Goal: Task Accomplishment & Management: Manage account settings

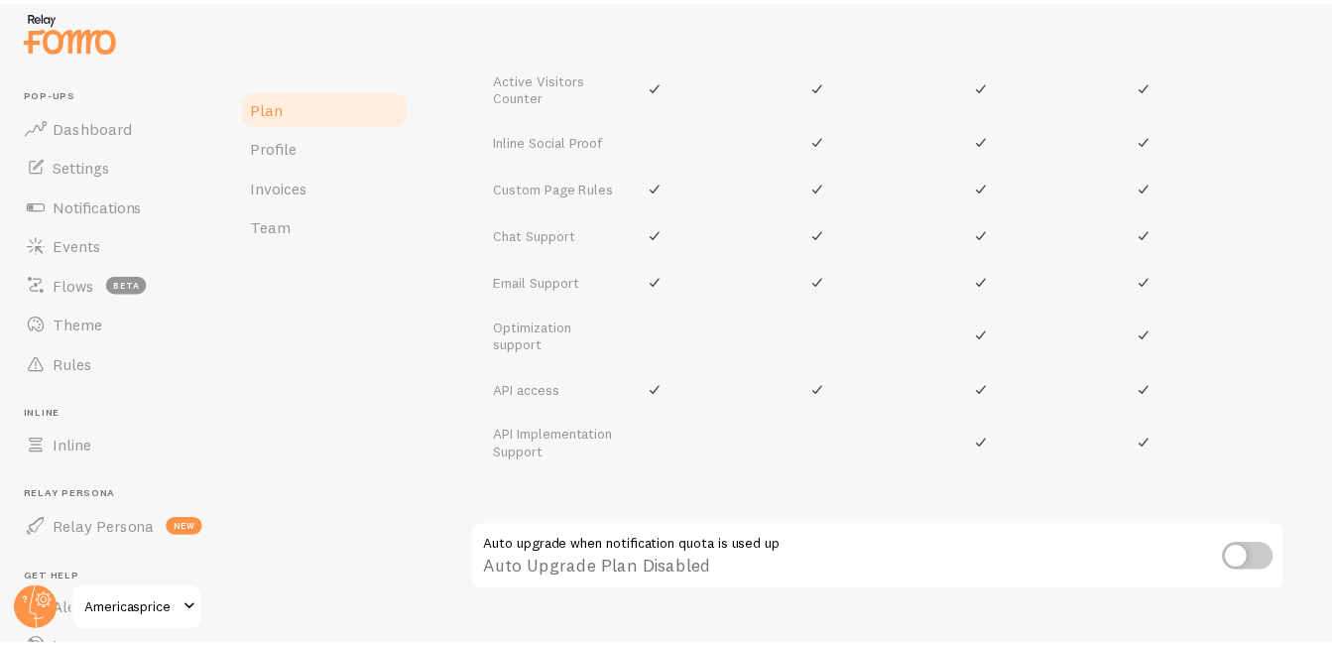
scroll to position [1196, 0]
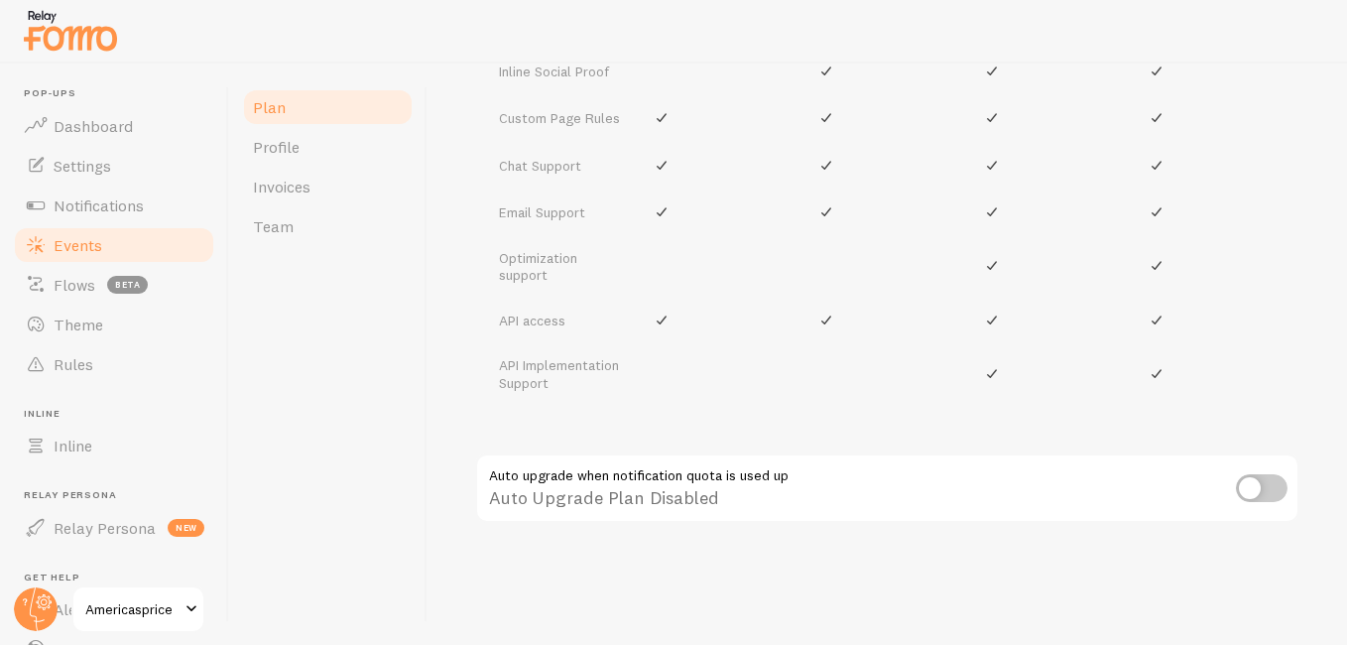
click at [96, 254] on span "Events" at bounding box center [78, 245] width 49 height 20
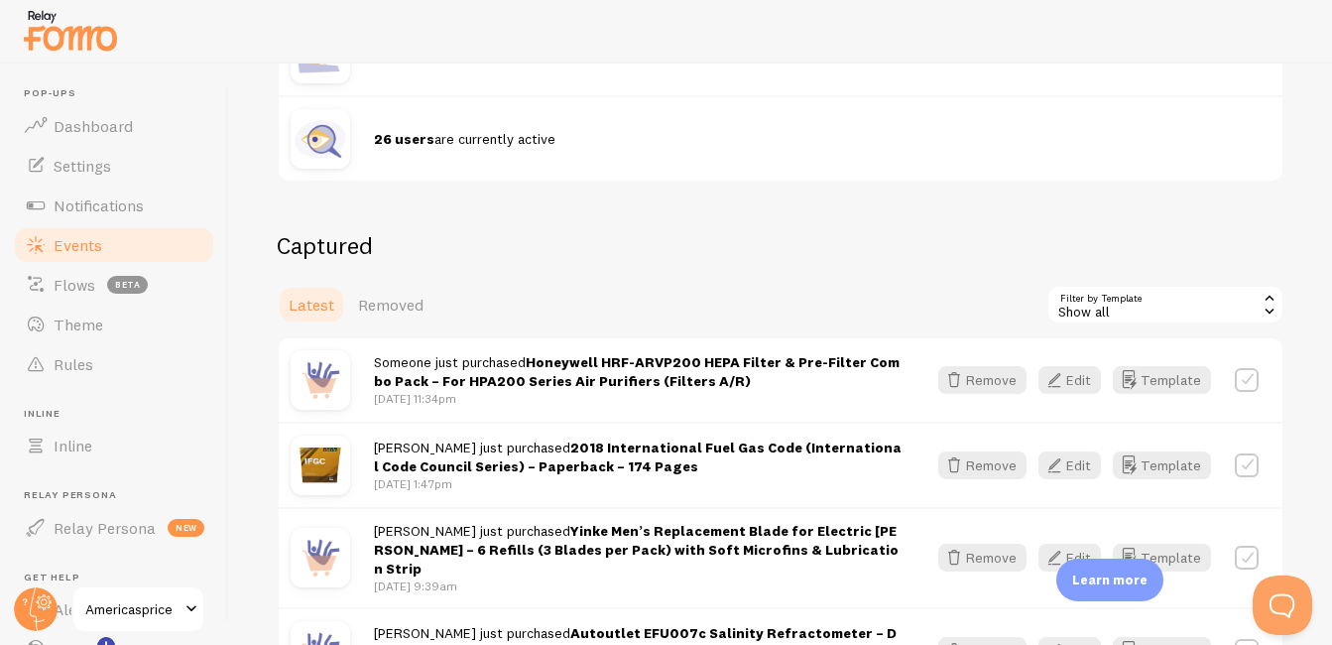
scroll to position [364, 0]
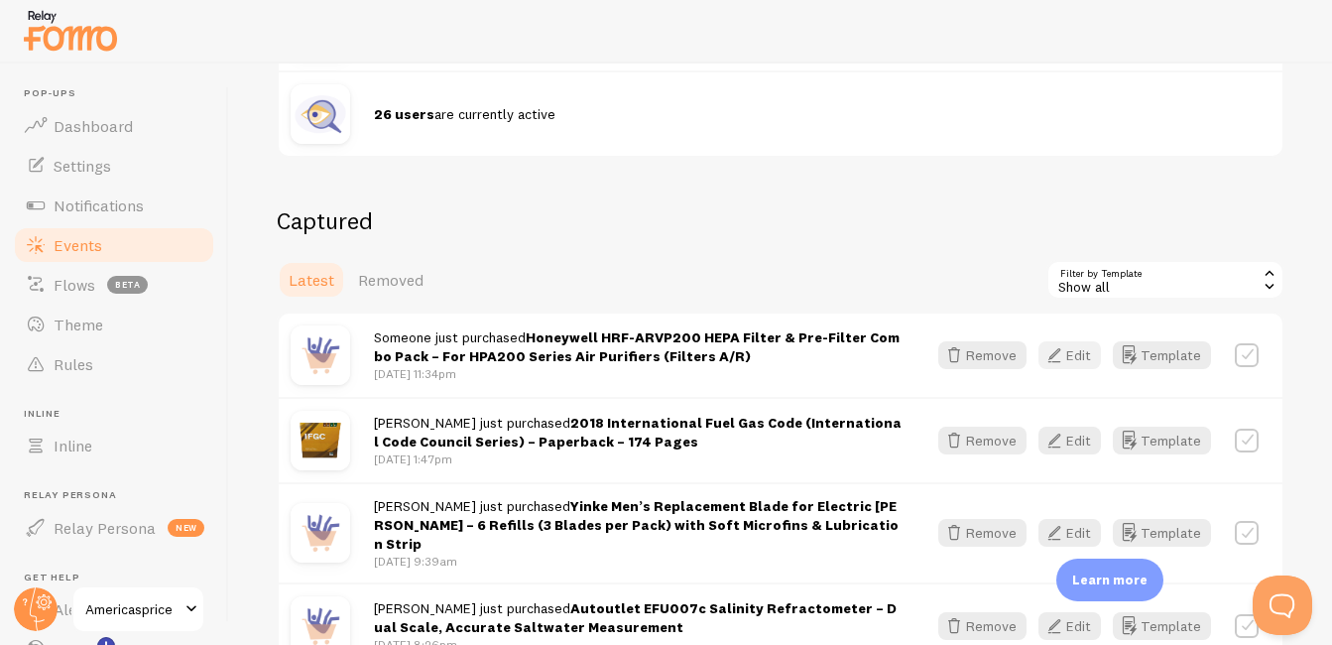
click at [1064, 359] on button "Edit" at bounding box center [1069, 355] width 62 height 28
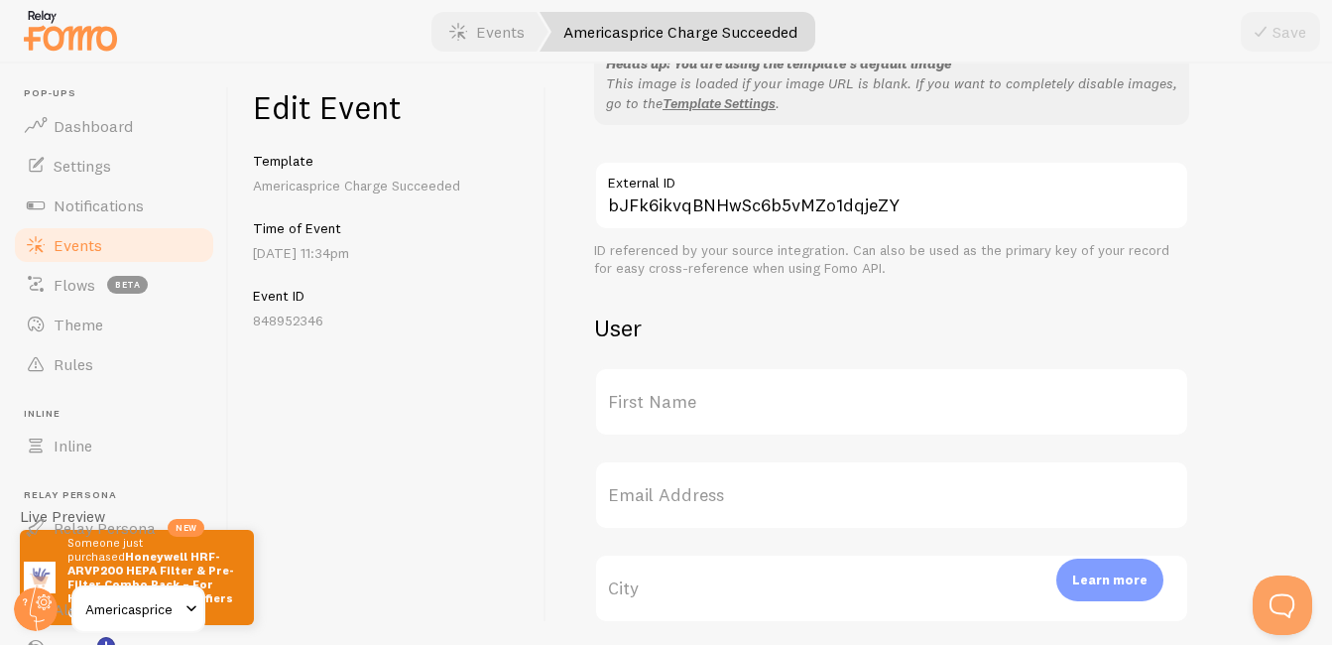
scroll to position [544, 0]
click at [753, 406] on label "First Name" at bounding box center [891, 397] width 595 height 69
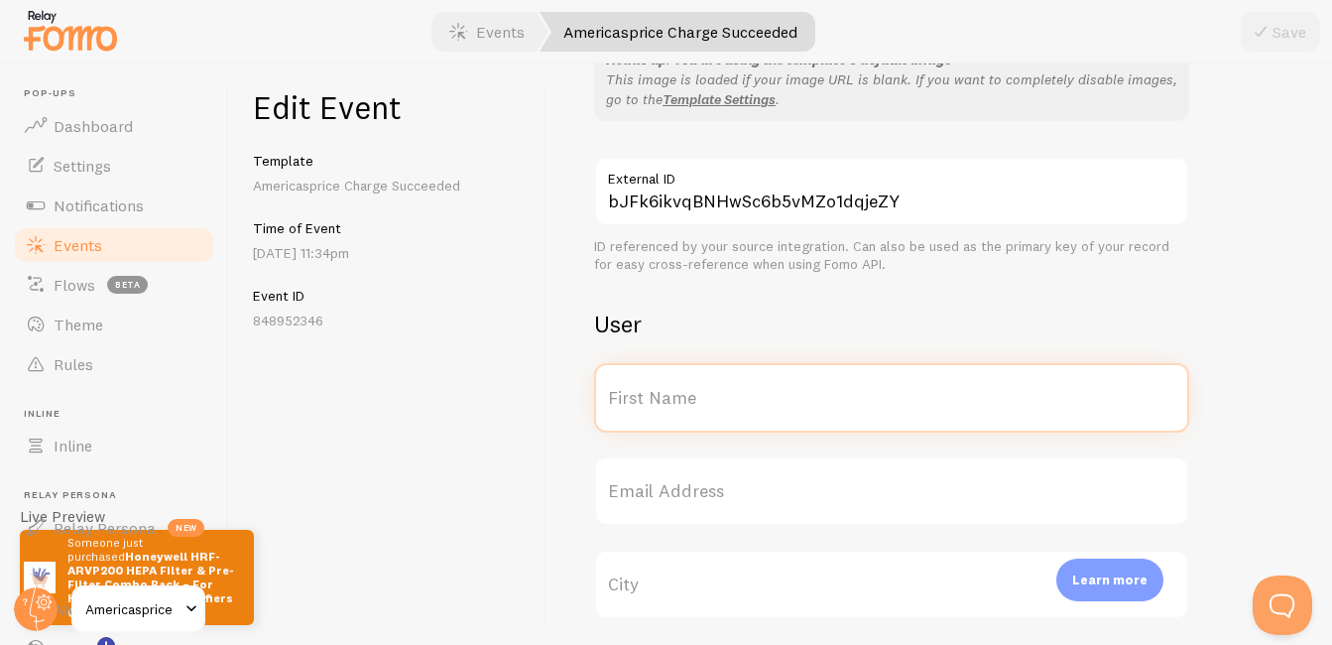
click at [753, 406] on input "First Name" at bounding box center [891, 397] width 595 height 69
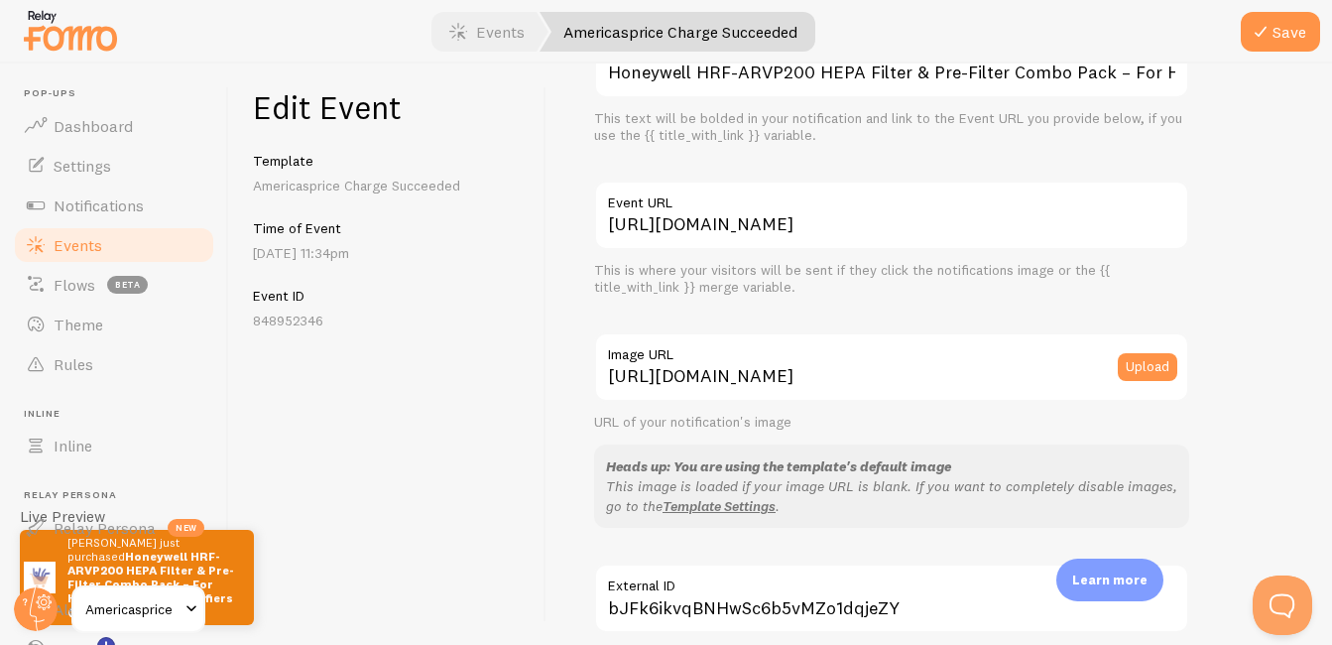
scroll to position [182, 0]
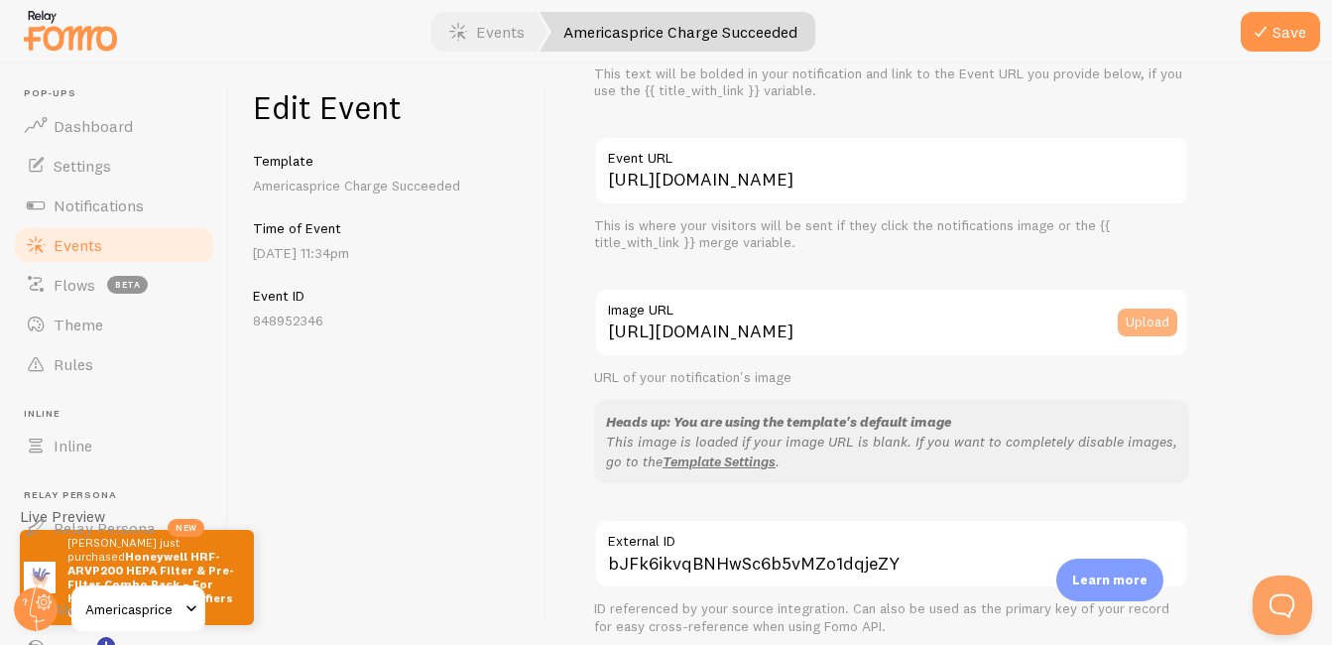
type input "Jim"
click at [1133, 328] on button "Upload" at bounding box center [1148, 322] width 60 height 28
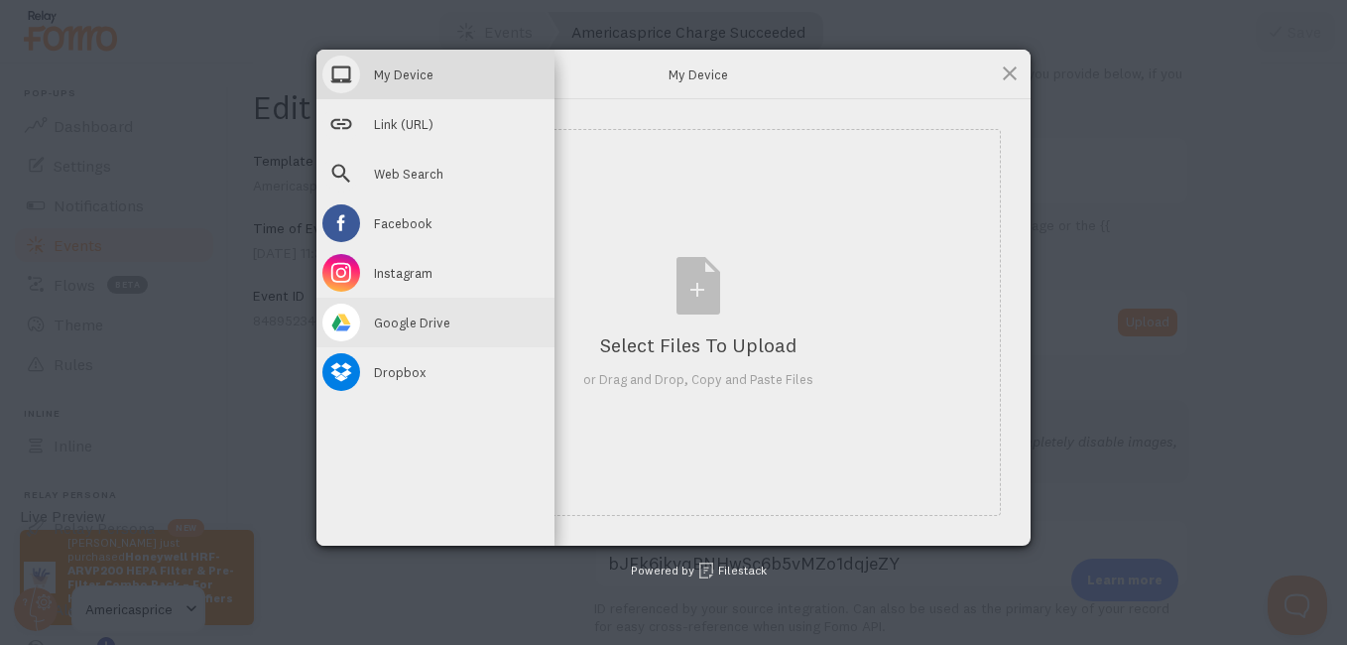
click at [397, 317] on span "Google Drive" at bounding box center [412, 322] width 76 height 18
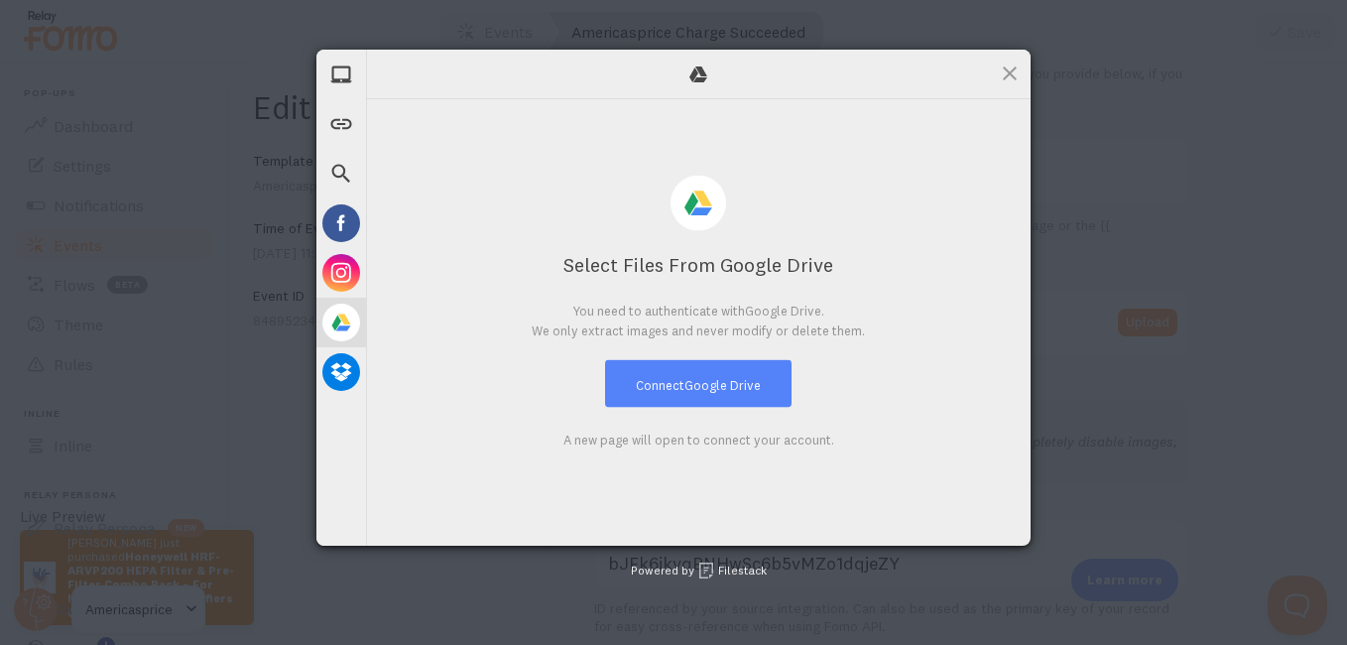
click at [650, 397] on button "Connect Google Drive" at bounding box center [698, 384] width 186 height 48
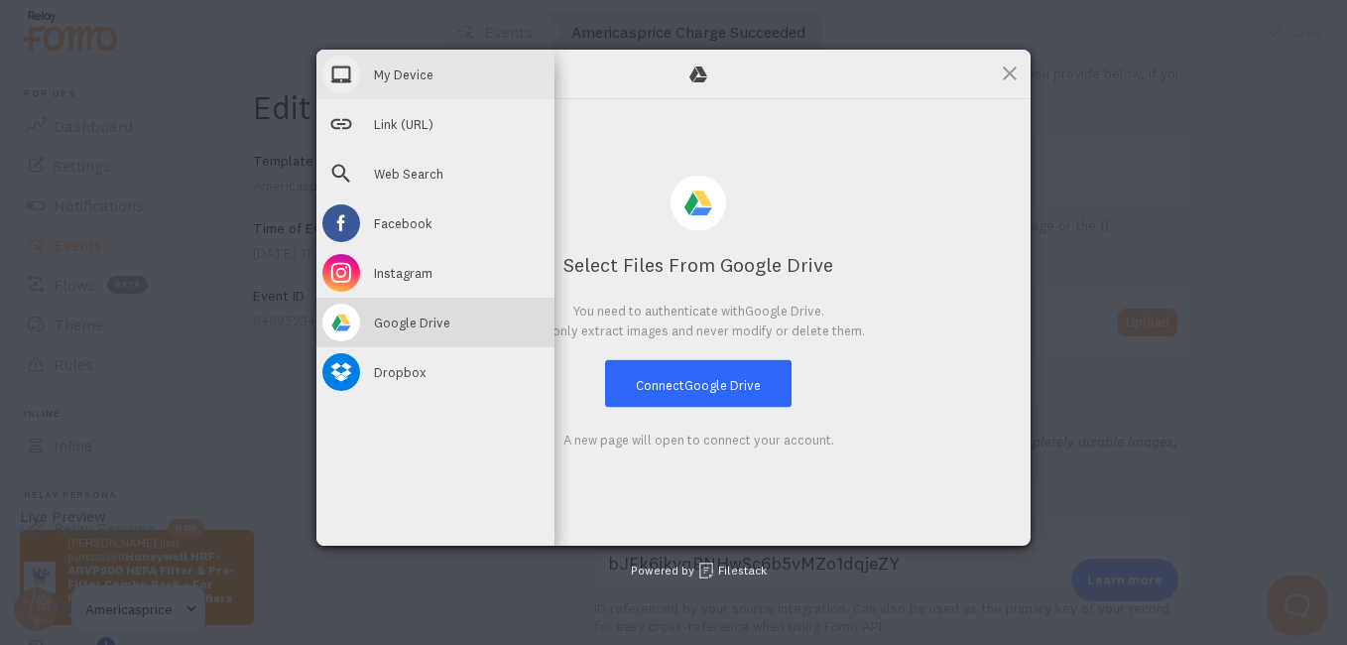
click at [414, 78] on span "My Device" at bounding box center [404, 74] width 60 height 18
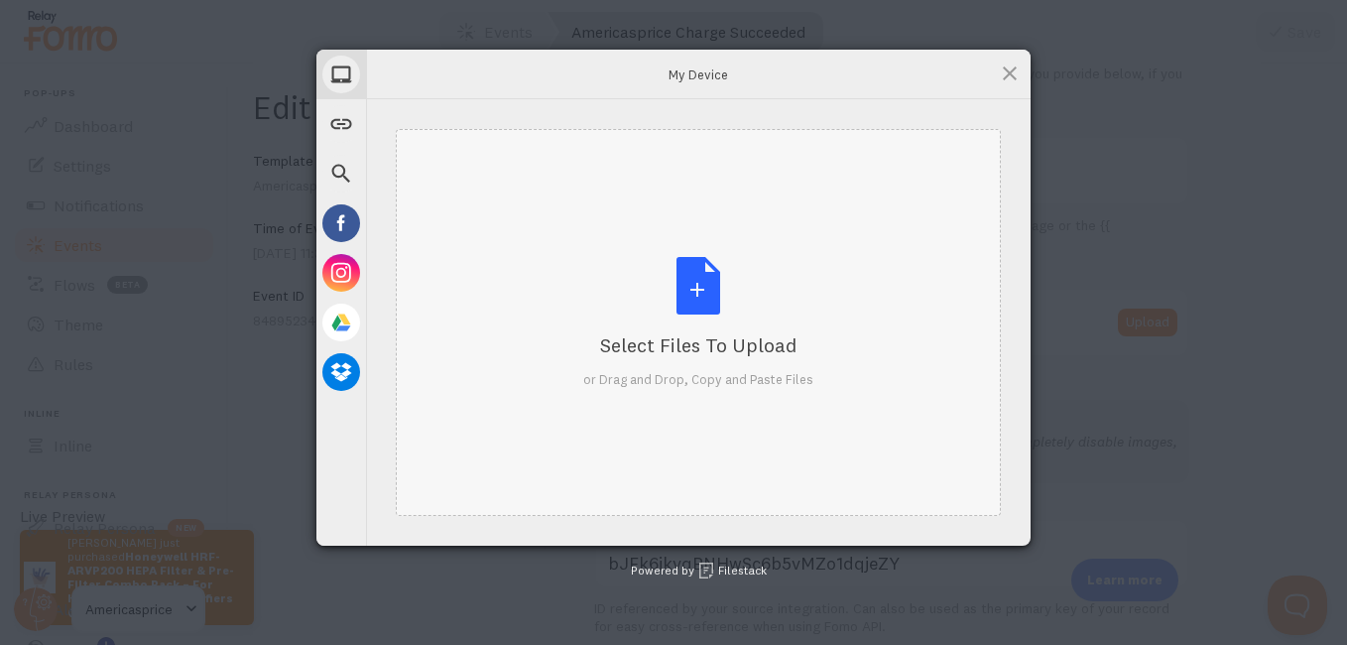
click at [710, 342] on div "Select Files to Upload" at bounding box center [698, 345] width 230 height 28
click at [697, 294] on div "Select Files to Upload or Drag and Drop, Copy and Paste Files" at bounding box center [698, 323] width 230 height 132
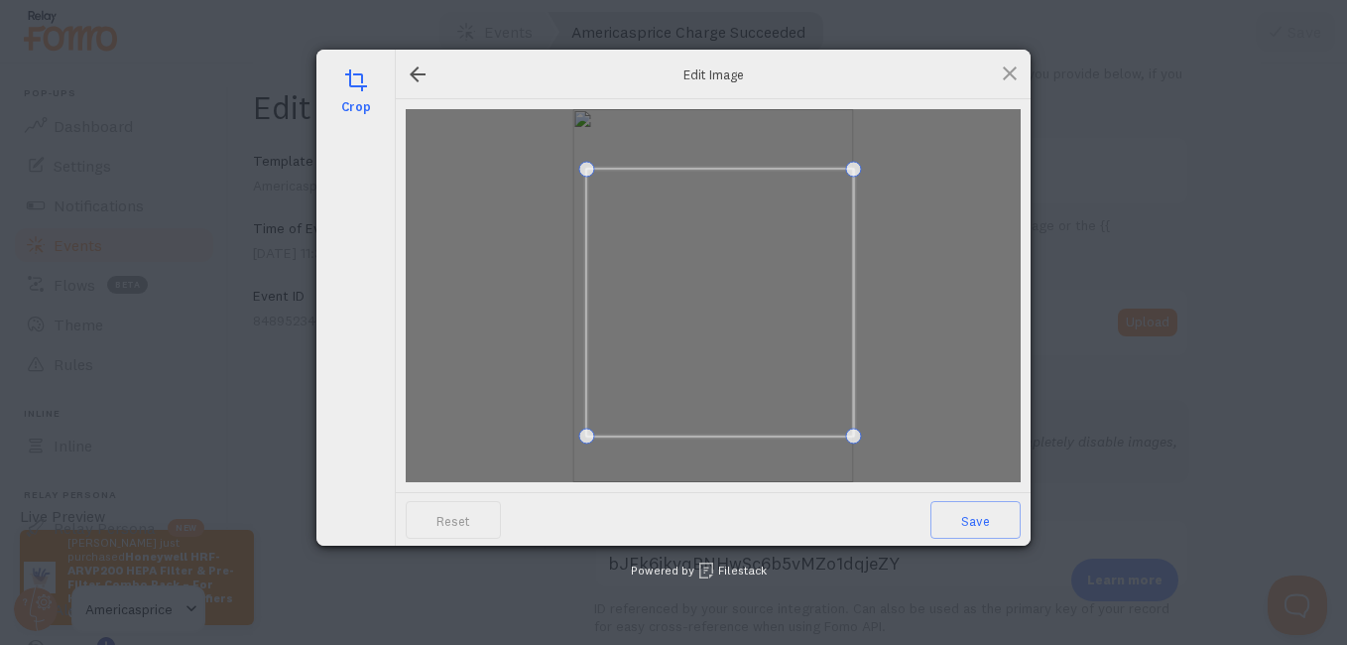
click at [588, 175] on span at bounding box center [586, 169] width 16 height 16
click at [805, 415] on div at bounding box center [713, 295] width 615 height 373
click at [814, 400] on span at bounding box center [813, 396] width 16 height 16
click at [955, 459] on div at bounding box center [713, 295] width 615 height 373
click at [745, 350] on span at bounding box center [699, 282] width 226 height 226
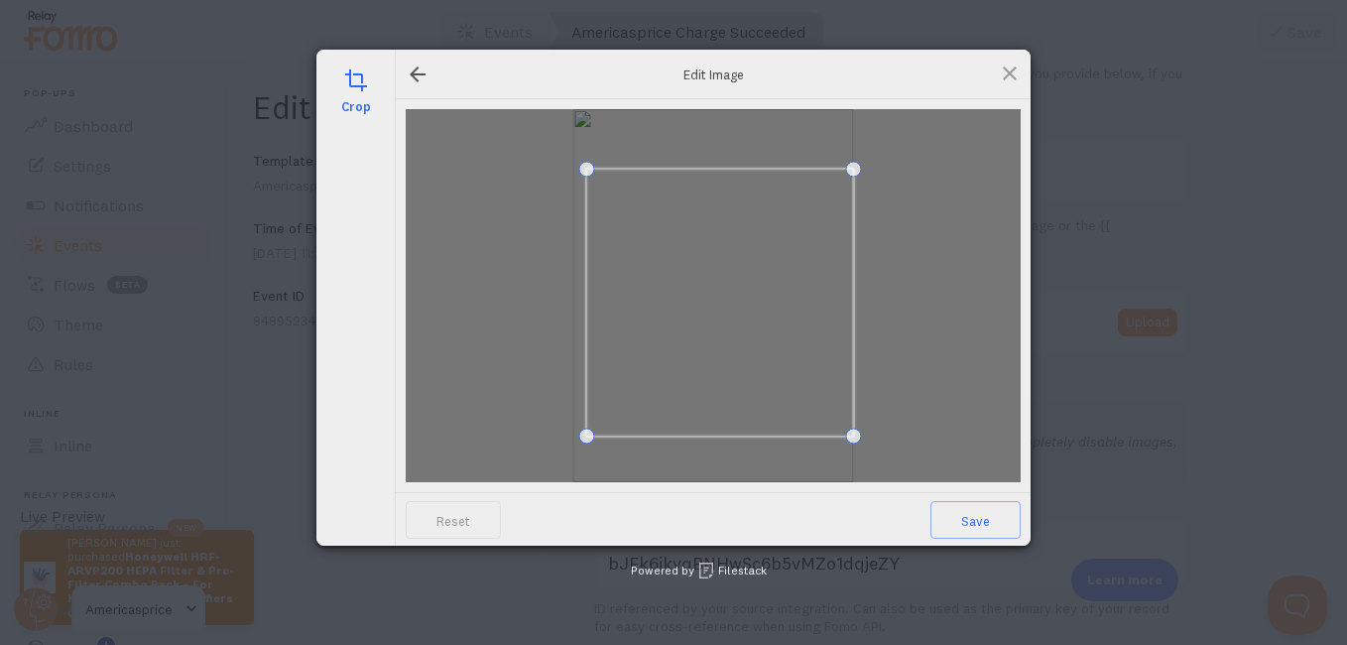
click at [873, 423] on div at bounding box center [713, 295] width 615 height 373
click at [794, 408] on div at bounding box center [713, 295] width 615 height 373
click at [800, 418] on div at bounding box center [713, 295] width 615 height 373
click at [803, 406] on div at bounding box center [713, 295] width 615 height 373
click at [814, 403] on span at bounding box center [815, 398] width 16 height 16
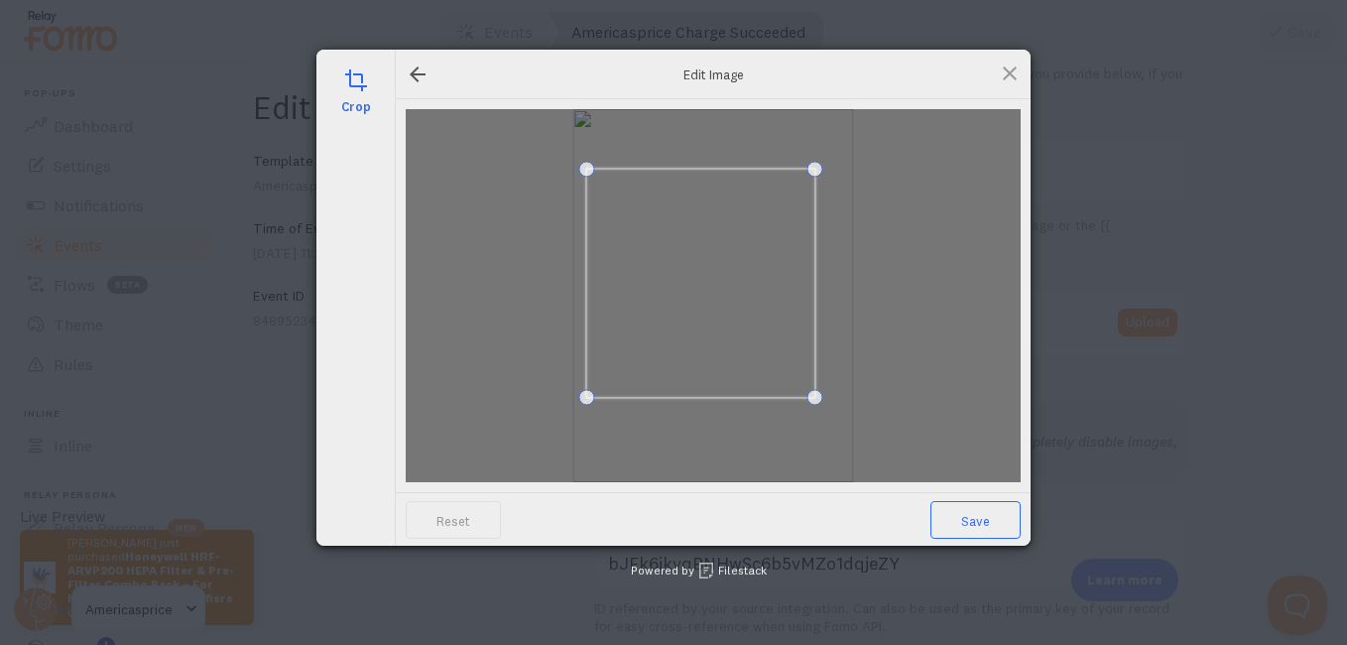
click at [975, 529] on span "Save" at bounding box center [975, 520] width 90 height 38
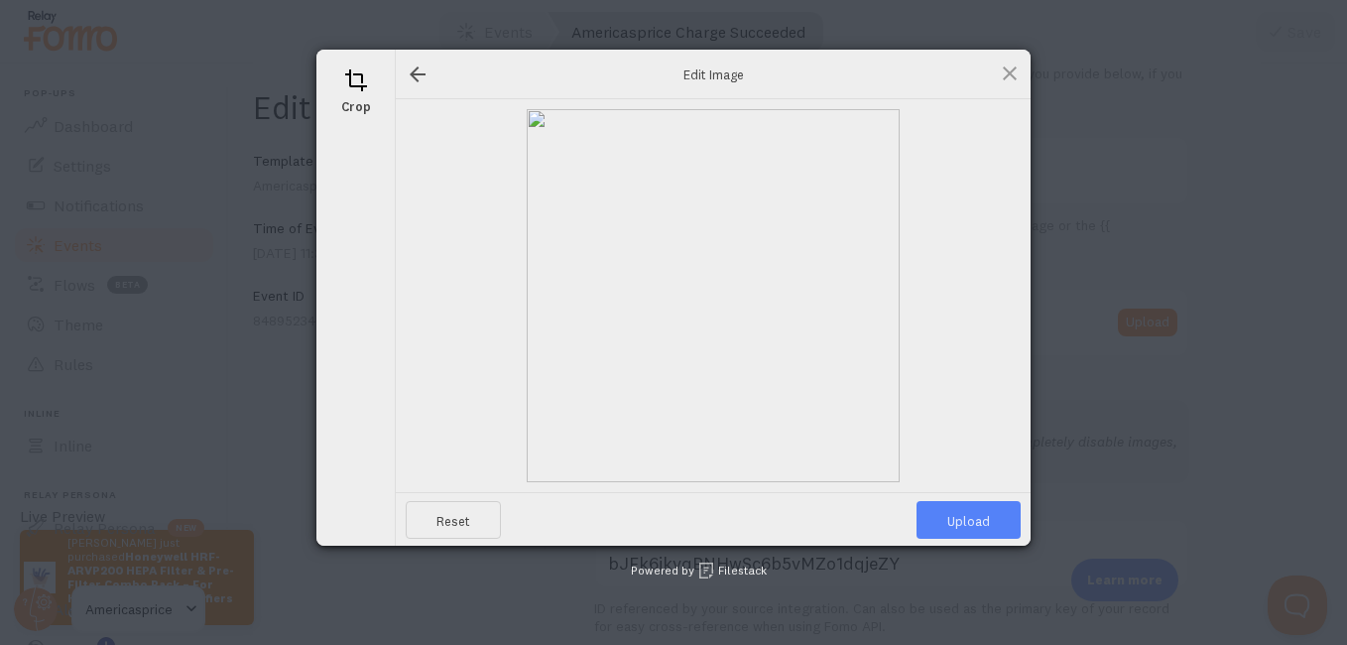
click at [975, 529] on span "Upload" at bounding box center [968, 520] width 104 height 38
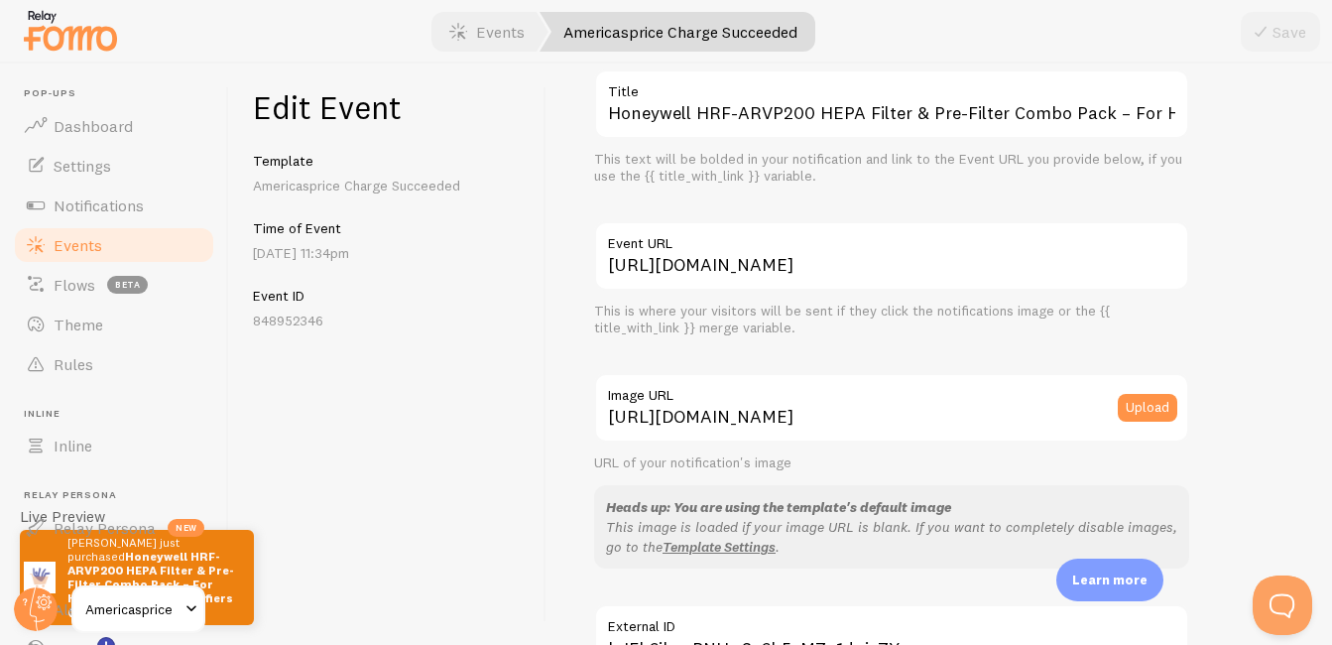
scroll to position [0, 0]
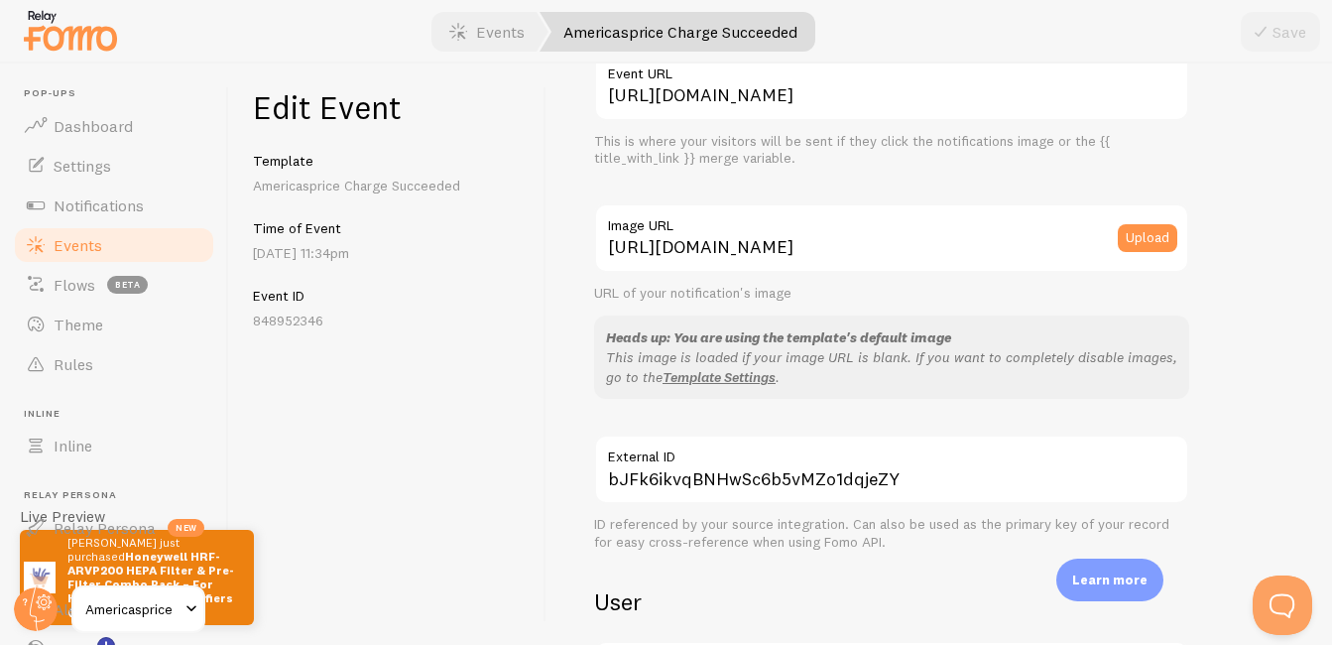
scroll to position [262, 0]
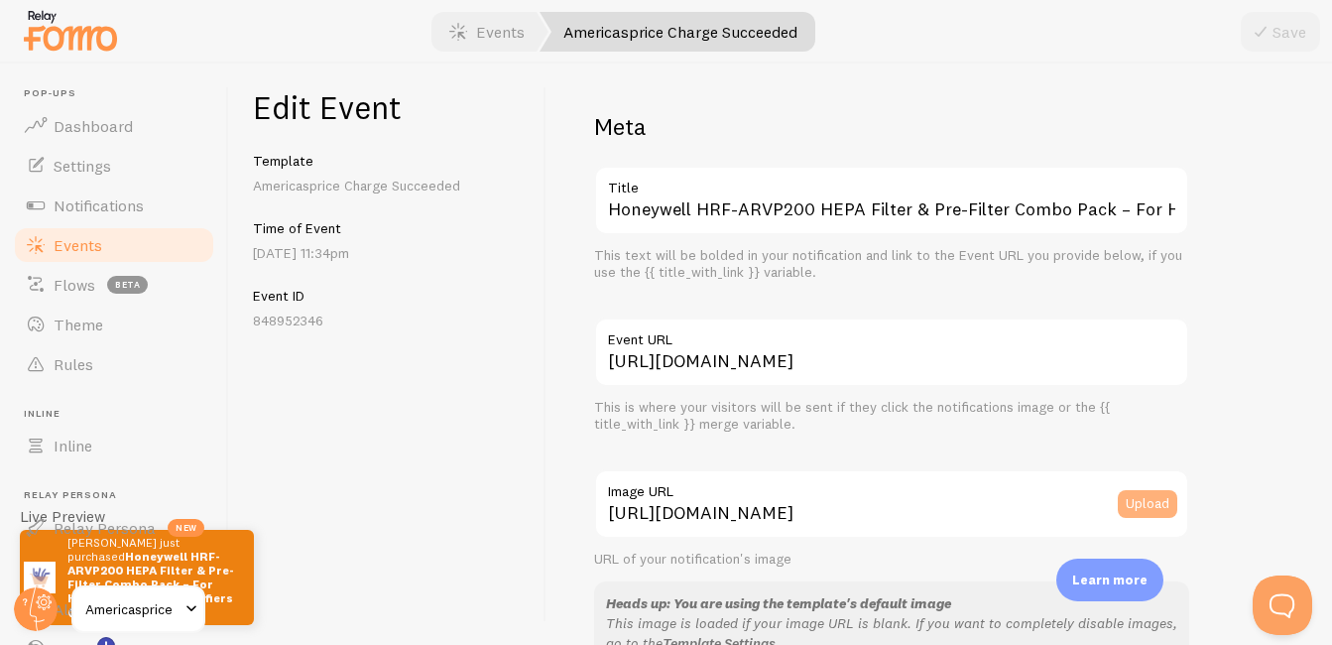
click at [1131, 500] on button "Upload" at bounding box center [1148, 504] width 60 height 28
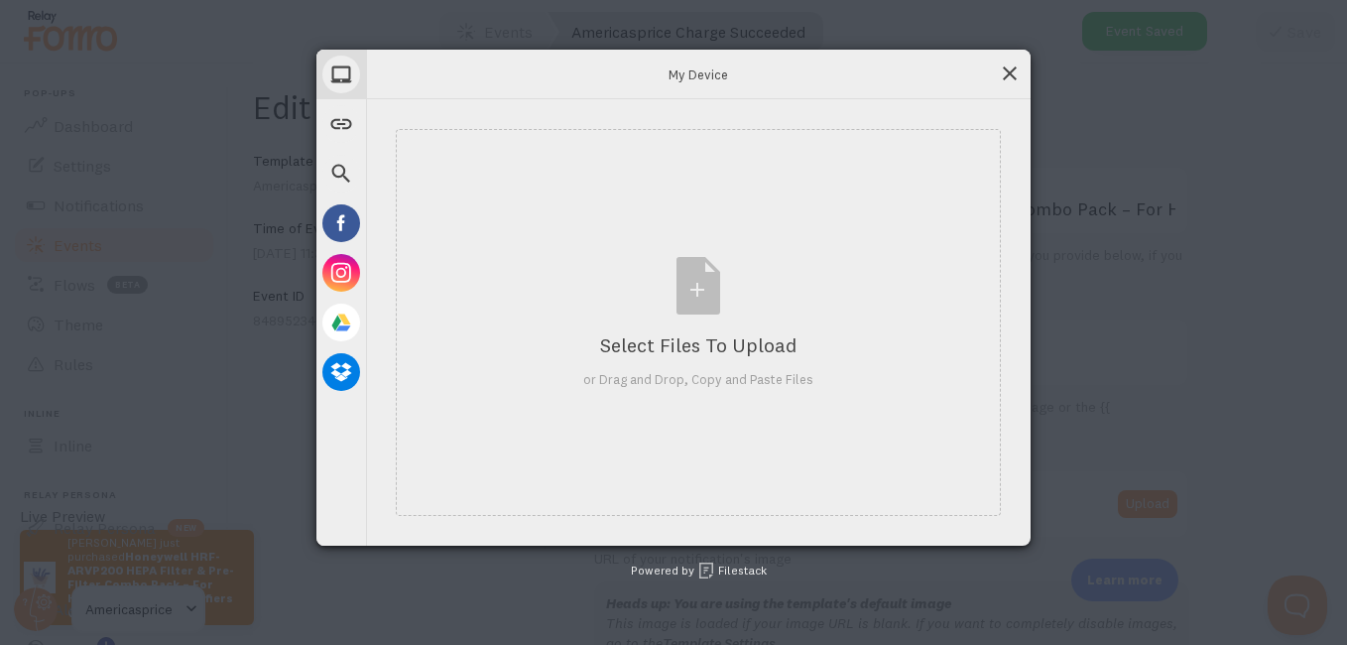
click at [1008, 70] on span at bounding box center [1010, 73] width 22 height 22
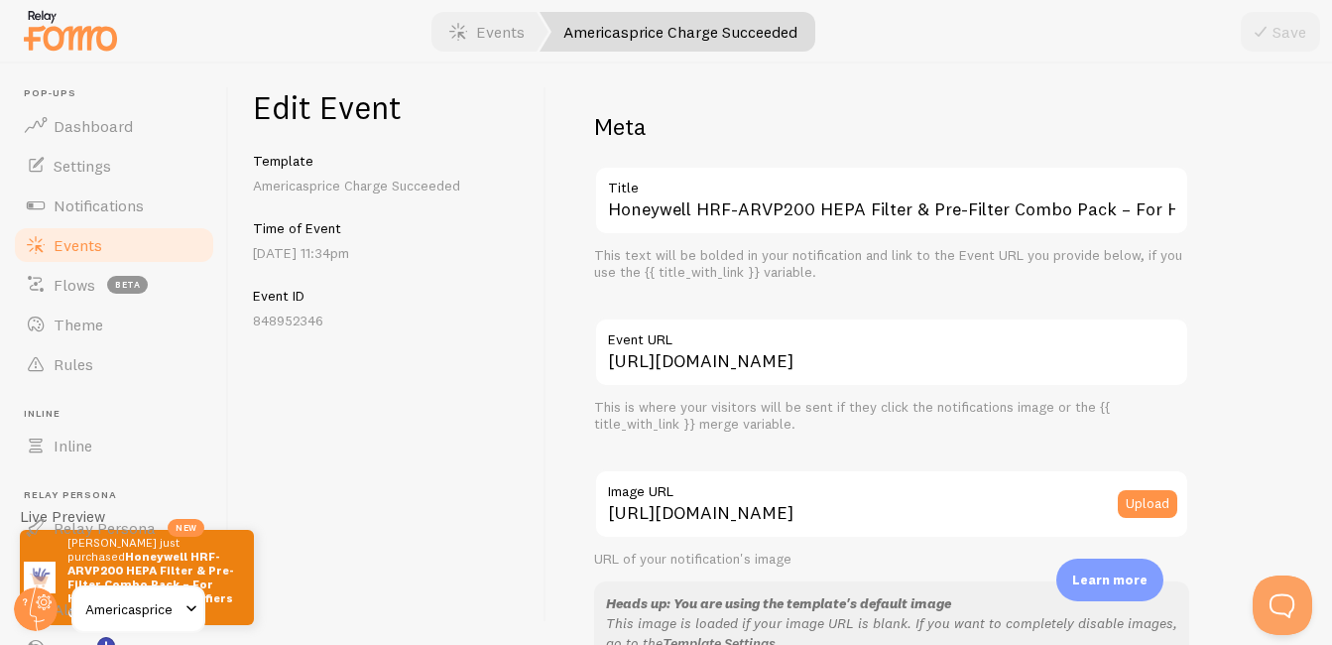
click at [332, 487] on div "Edit Event Template Americasprice Charge Succeeded Time of Event Oct 5th @ 11:3…" at bounding box center [387, 353] width 317 height 581
click at [487, 87] on h1 "Edit Event" at bounding box center [387, 107] width 269 height 41
click at [1179, 320] on label "Event URL" at bounding box center [891, 334] width 595 height 34
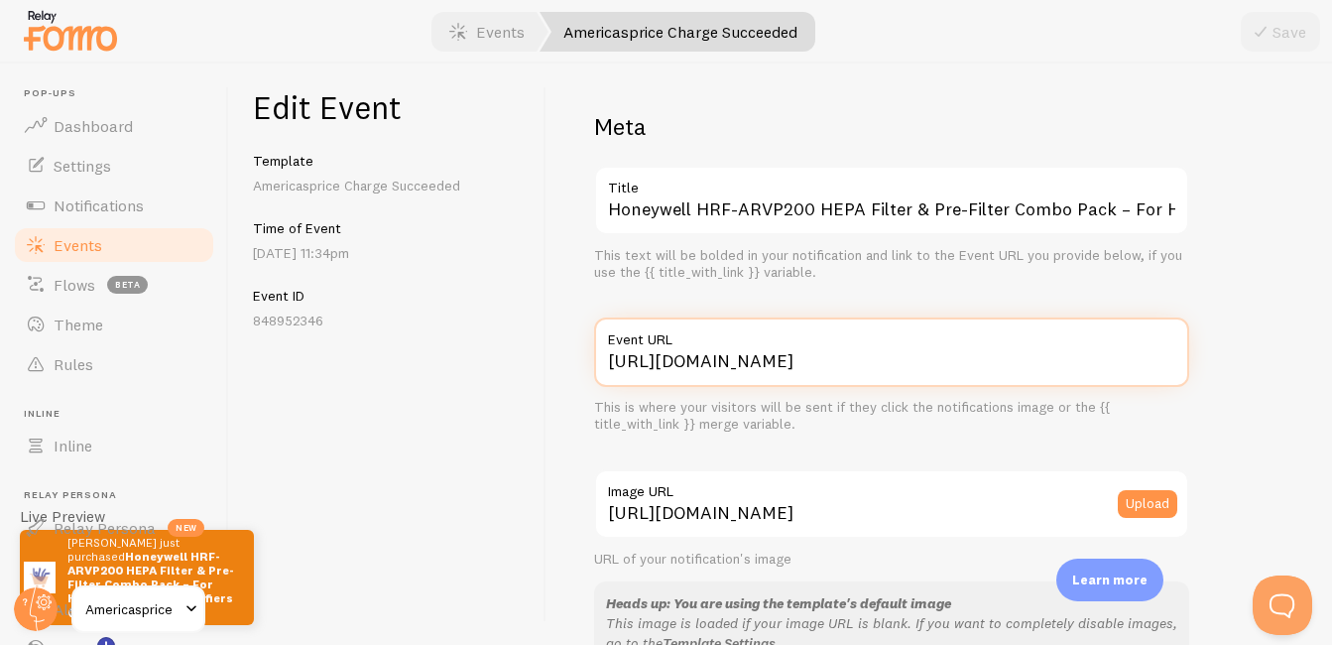
click at [1179, 320] on input "https://americasprice.com" at bounding box center [891, 351] width 595 height 69
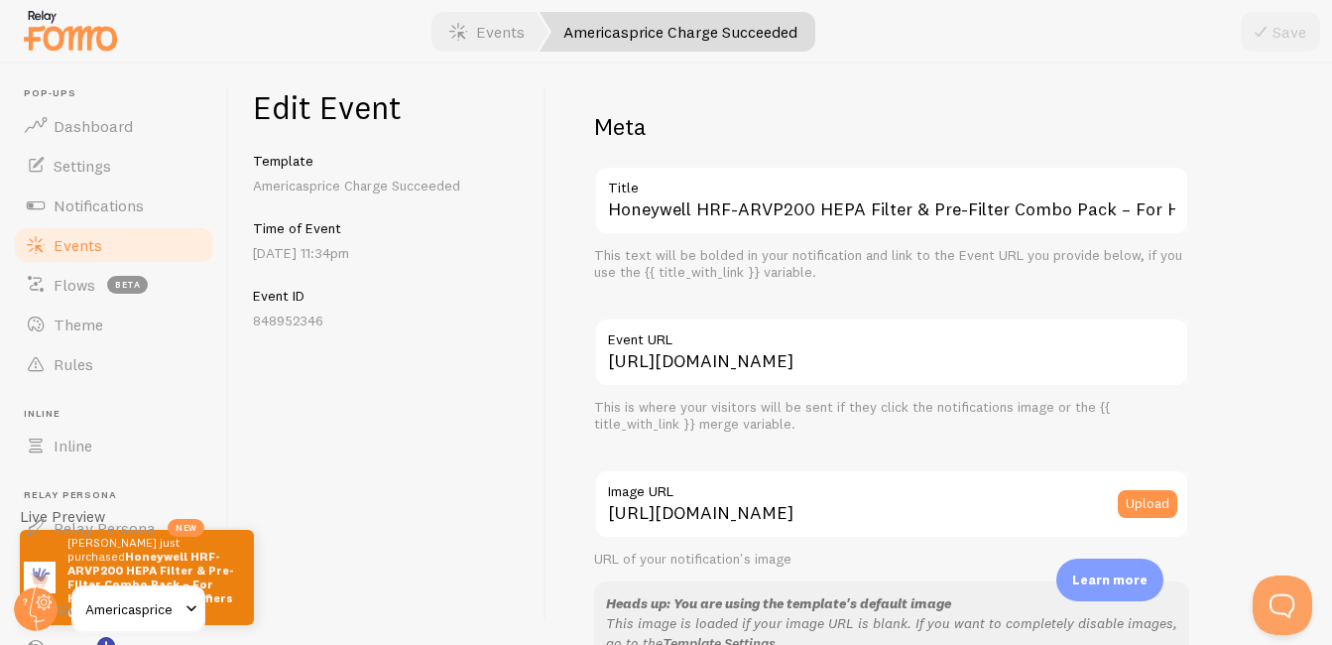
click at [1282, 42] on div "Save" at bounding box center [1280, 32] width 79 height 40
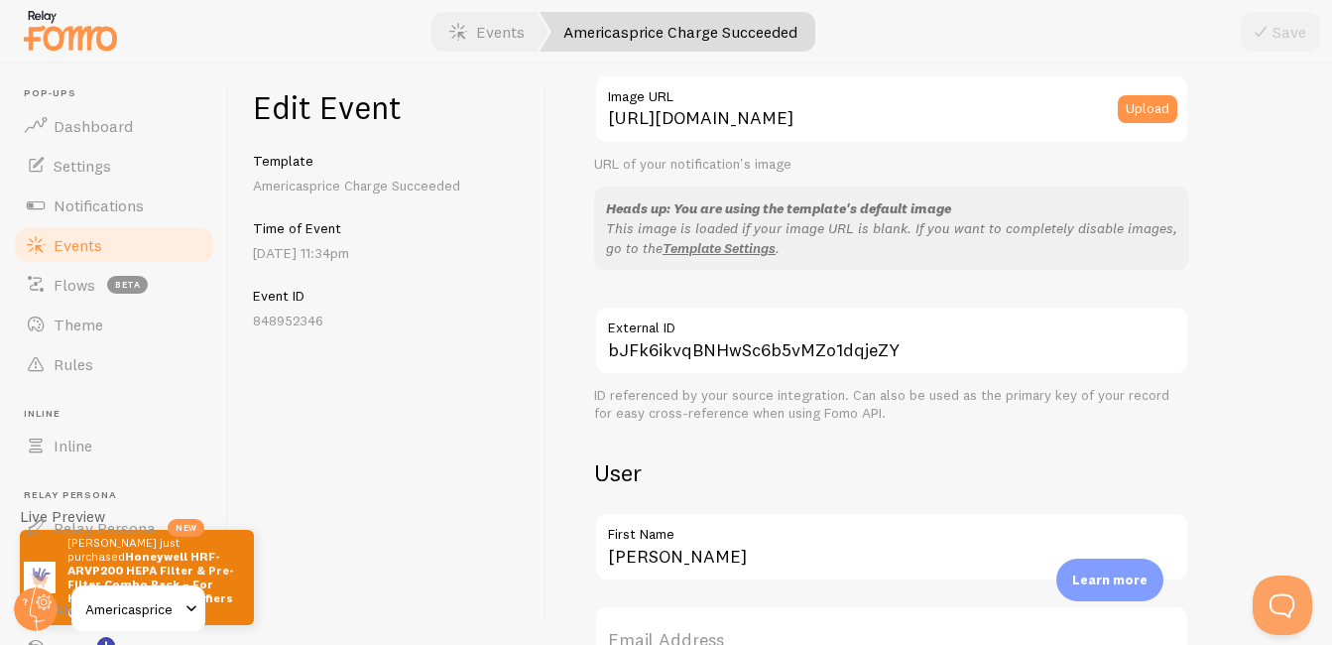
scroll to position [415, 0]
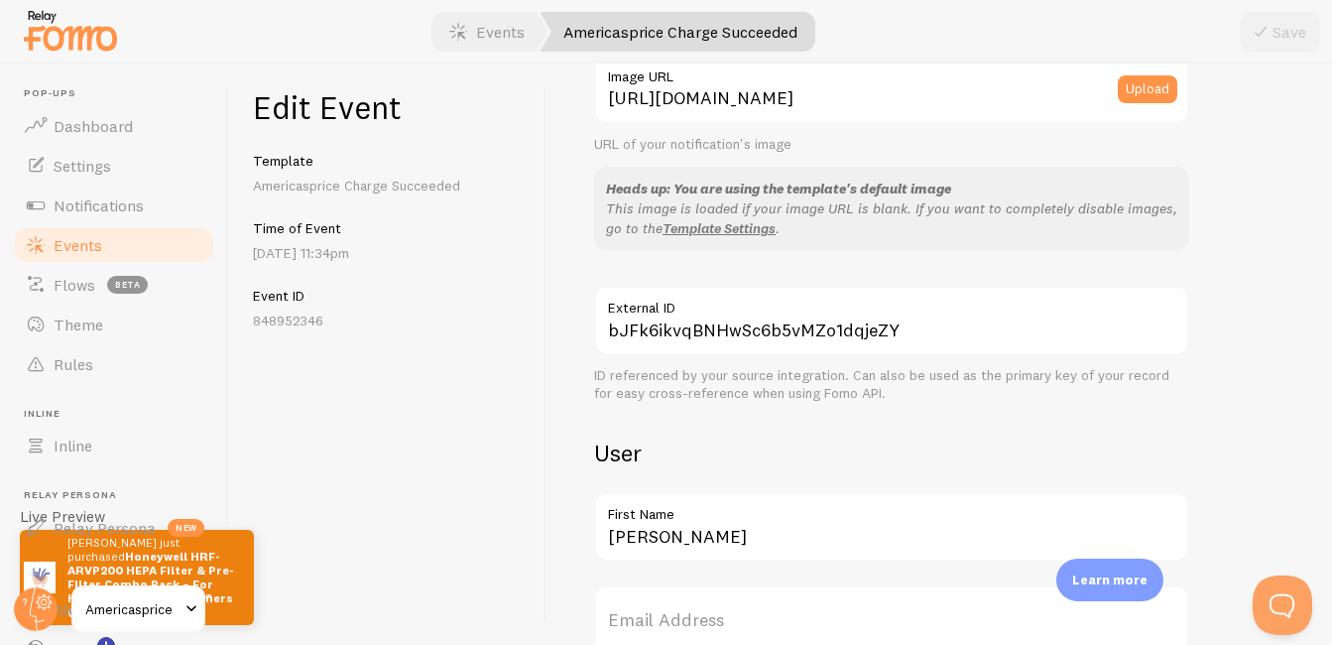
click at [1279, 242] on div "Meta Honeywell HRF-ARVP200 HEPA Filter & Pre-Filter Combo Pack – For HPA200 Ser…" at bounding box center [940, 353] width 786 height 581
click at [1278, 42] on div "Save" at bounding box center [1280, 32] width 79 height 40
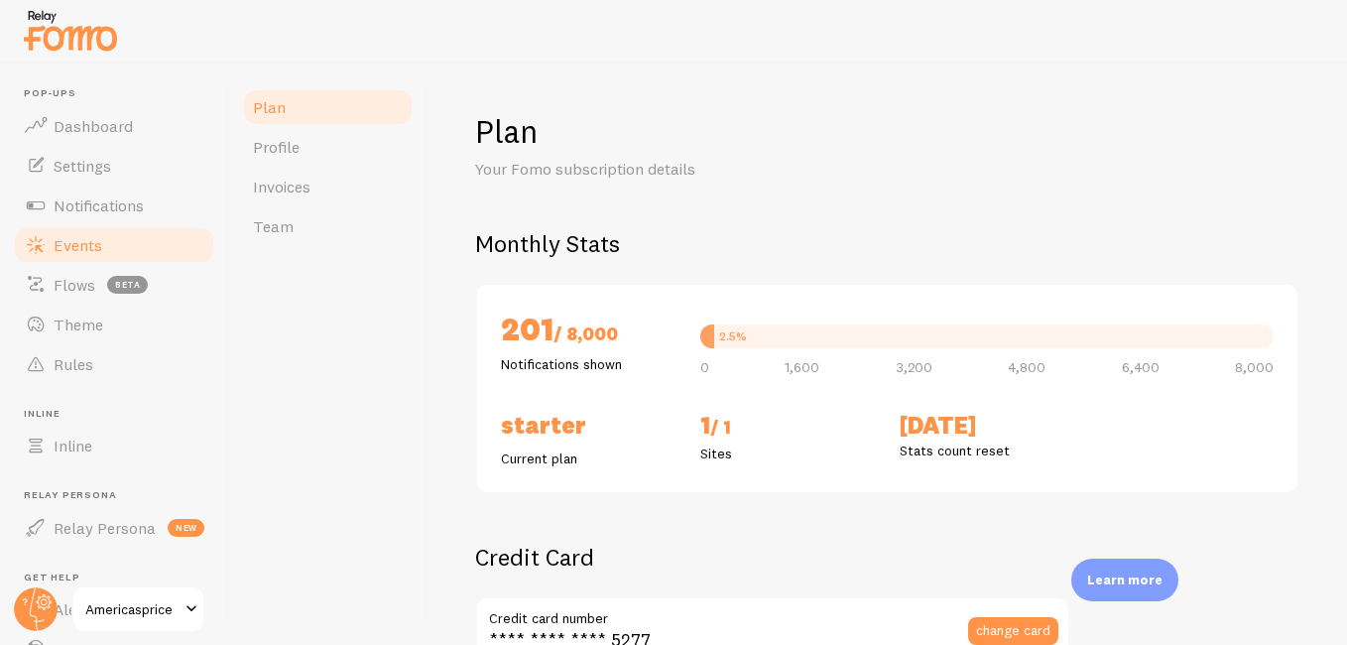
click at [130, 256] on link "Events" at bounding box center [114, 245] width 204 height 40
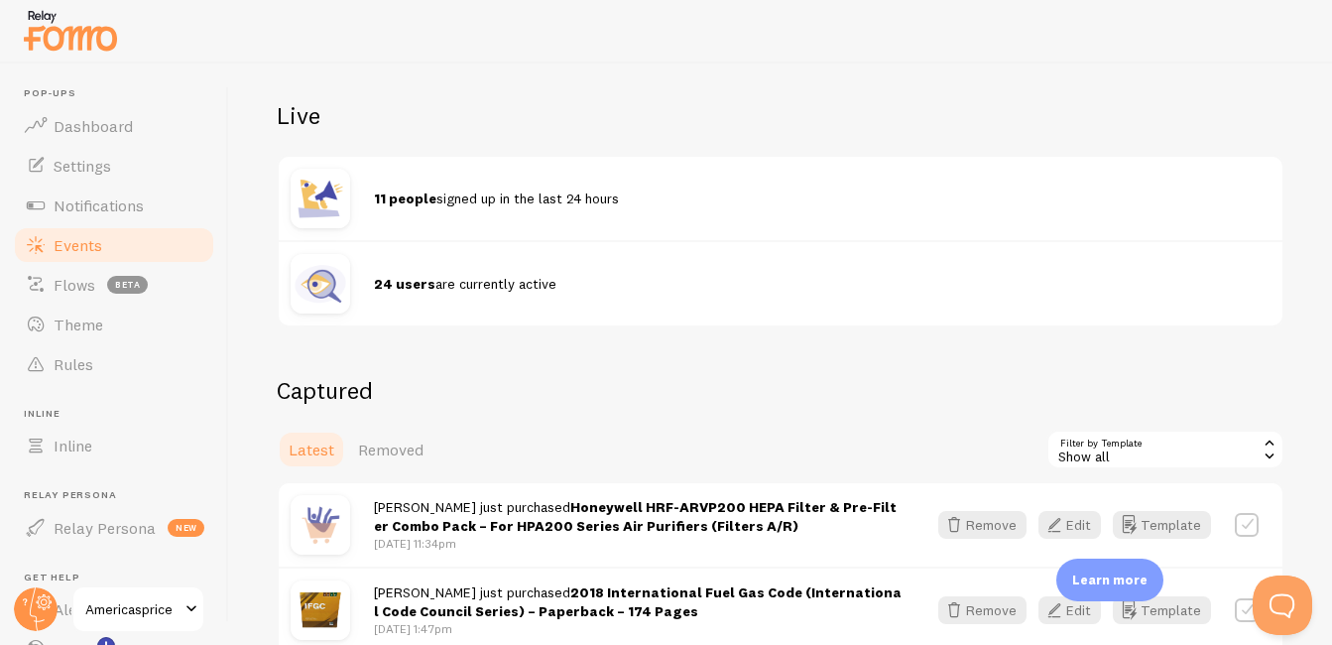
scroll to position [232, 0]
